Goal: Navigation & Orientation: Find specific page/section

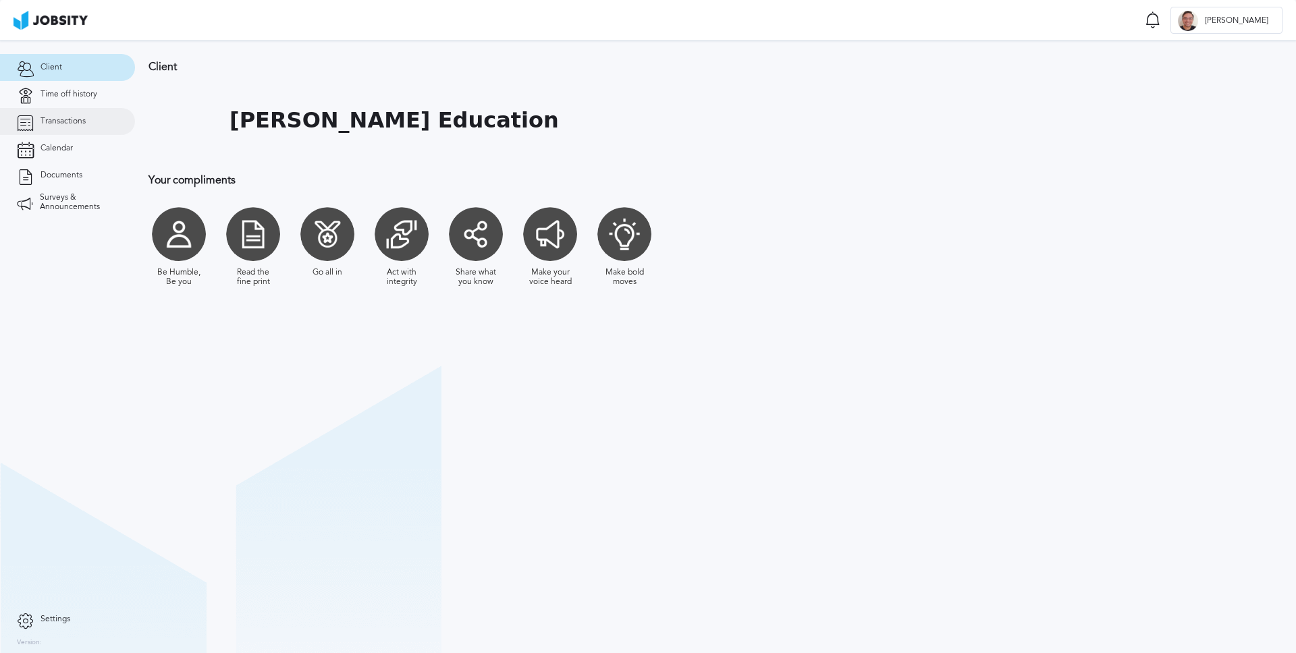
click at [63, 119] on span "Transactions" at bounding box center [63, 121] width 45 height 9
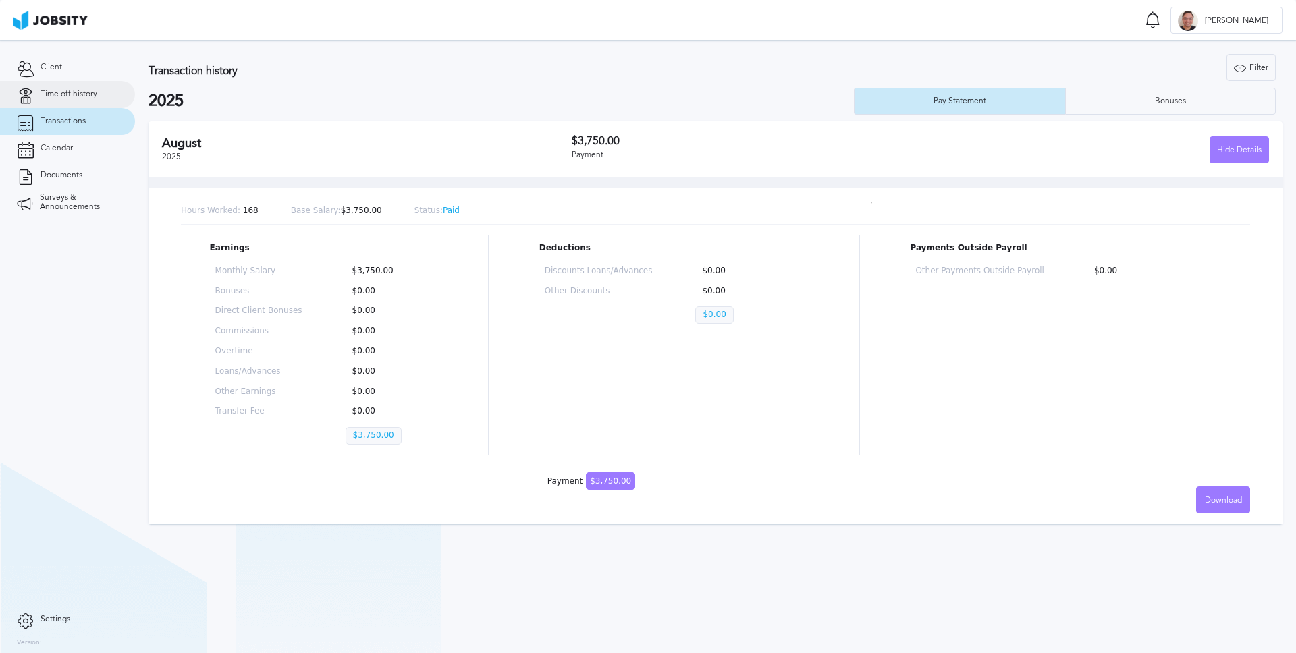
click at [59, 99] on link "Time off history" at bounding box center [67, 94] width 135 height 27
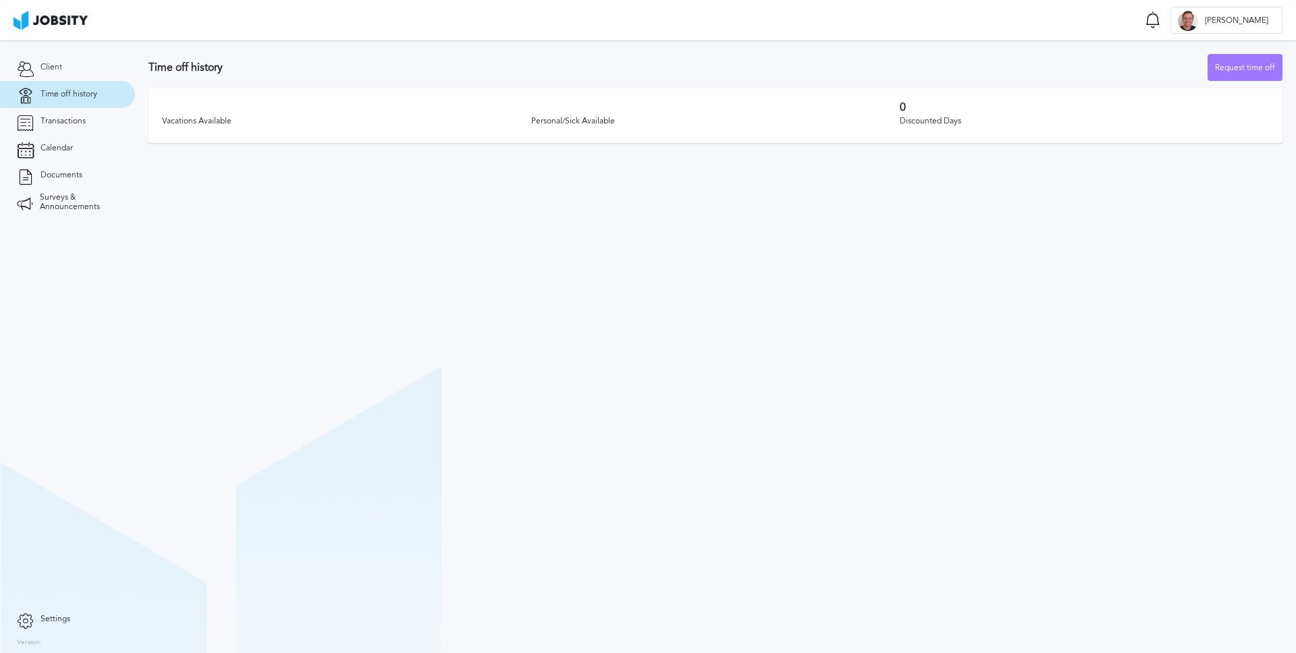
click at [217, 119] on div "Vacations Available" at bounding box center [346, 121] width 369 height 9
click at [630, 127] on div "Personal/Sick Available" at bounding box center [715, 121] width 369 height 16
click at [53, 65] on span "Client" at bounding box center [52, 67] width 22 height 9
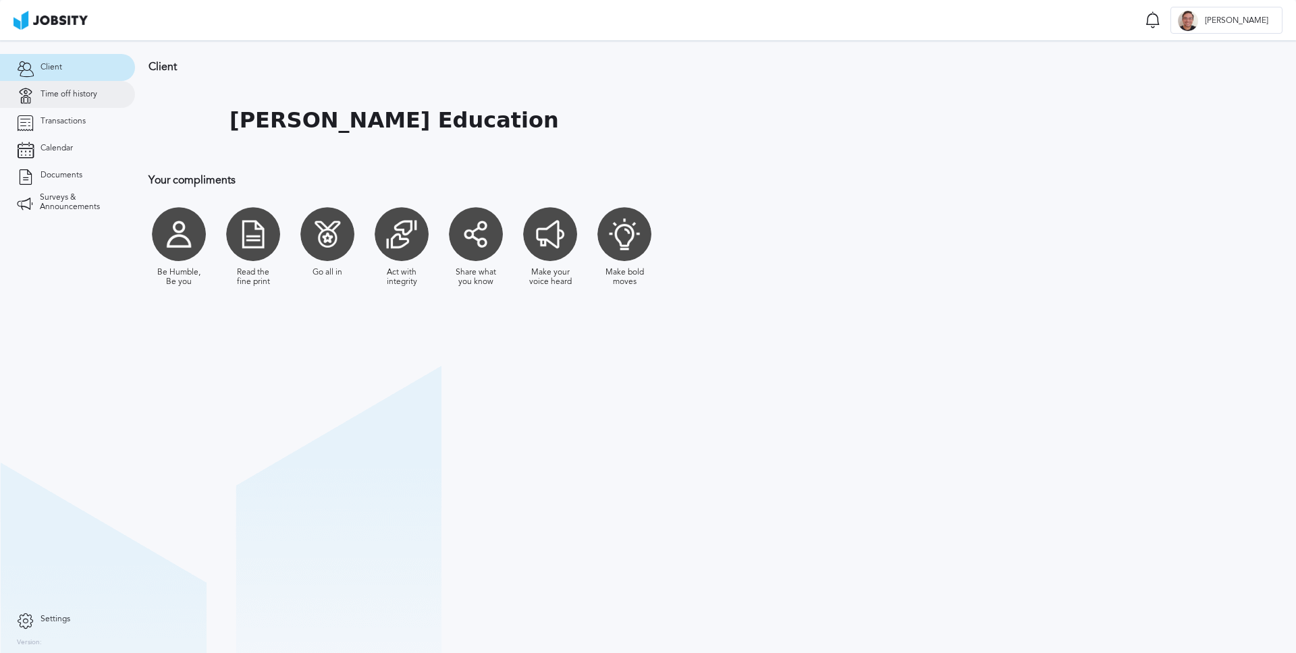
click at [55, 96] on span "Time off history" at bounding box center [69, 94] width 57 height 9
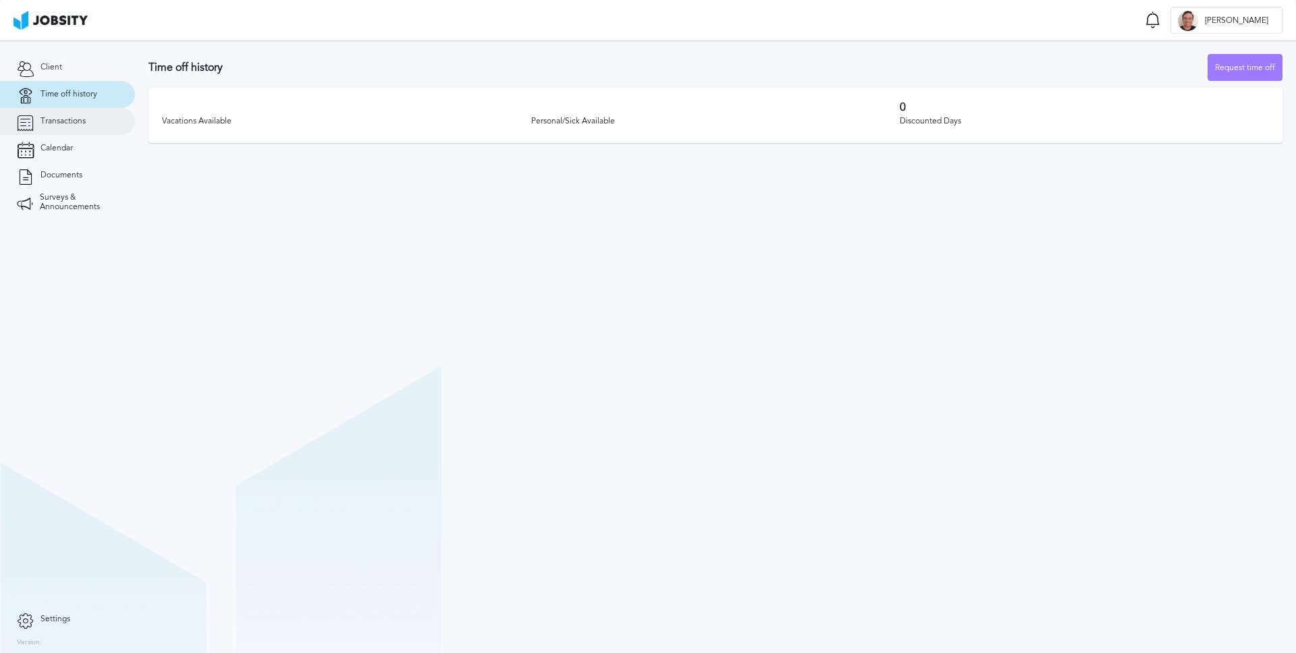
click at [55, 112] on link "Transactions" at bounding box center [67, 121] width 135 height 27
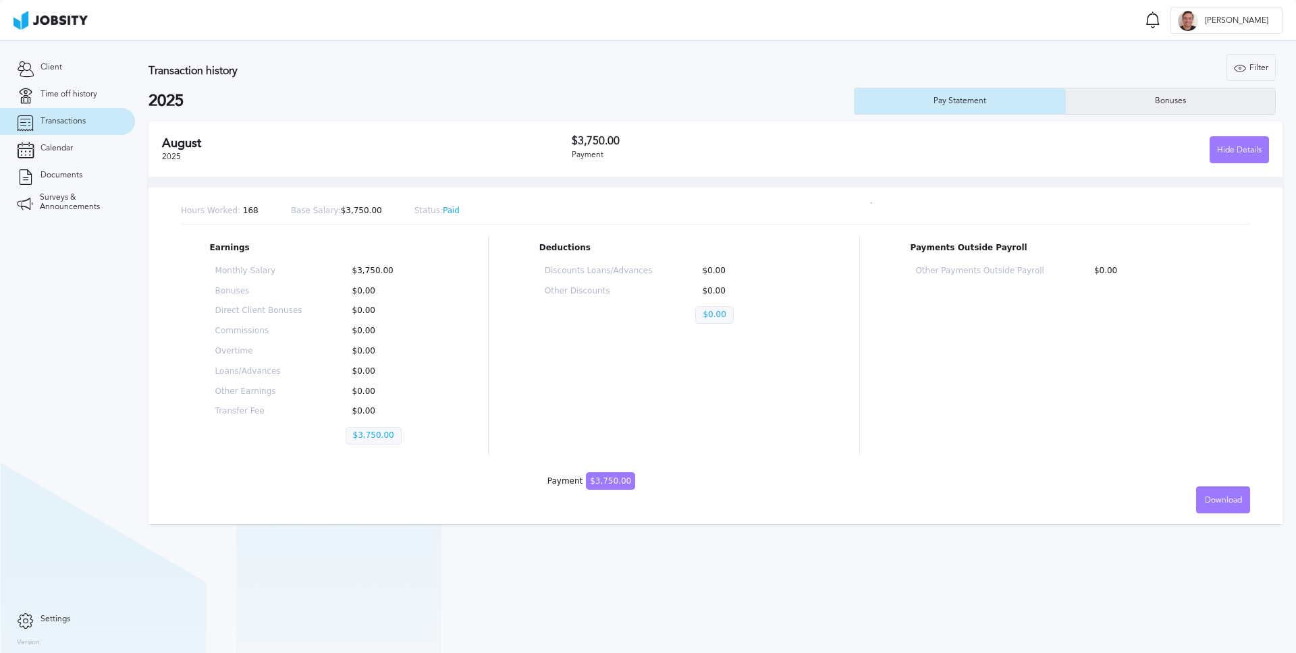
click at [1133, 106] on div "Bonuses" at bounding box center [1171, 101] width 210 height 27
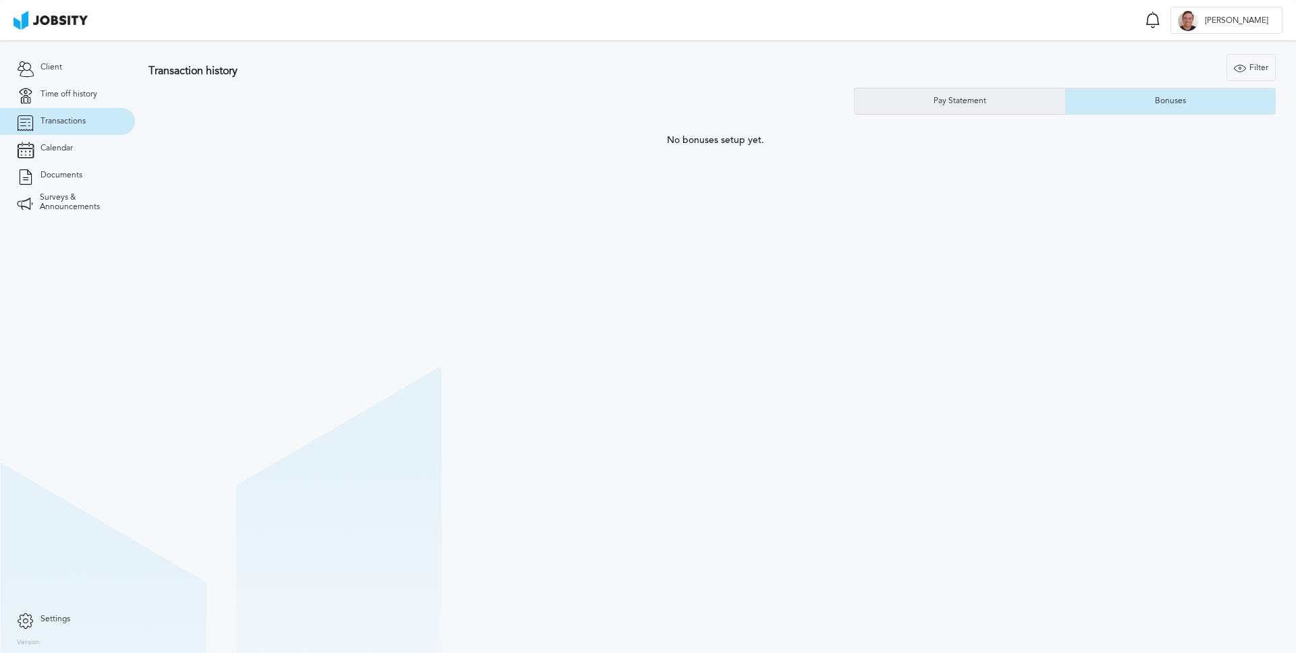
click at [988, 107] on div "Pay Statement" at bounding box center [960, 101] width 211 height 27
